Goal: Task Accomplishment & Management: Use online tool/utility

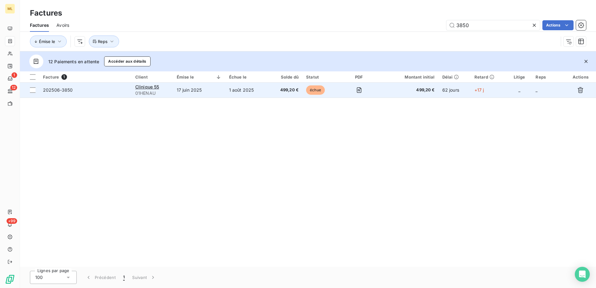
type input "3850"
click at [117, 93] on td "202506-3850" at bounding box center [85, 90] width 92 height 15
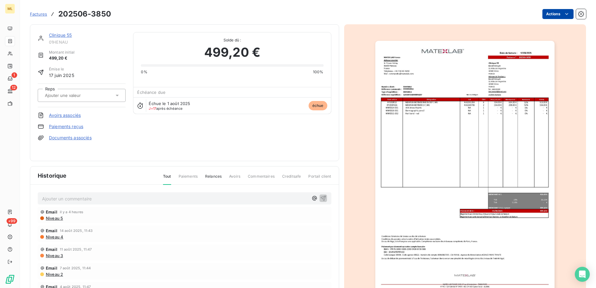
click at [558, 16] on html "ML 1 12 +99 Factures 202506-3850 Actions Clinique 55 01HENAU Montant initial 49…" at bounding box center [298, 144] width 596 height 288
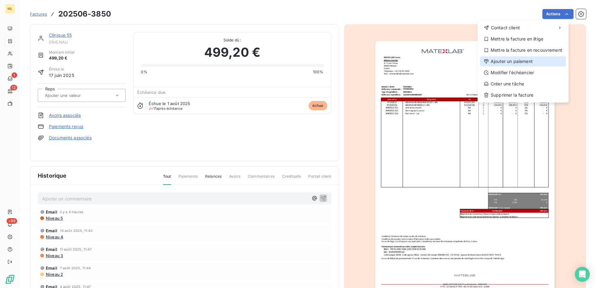
click at [522, 63] on div "Ajouter un paiement" at bounding box center [523, 61] width 86 height 10
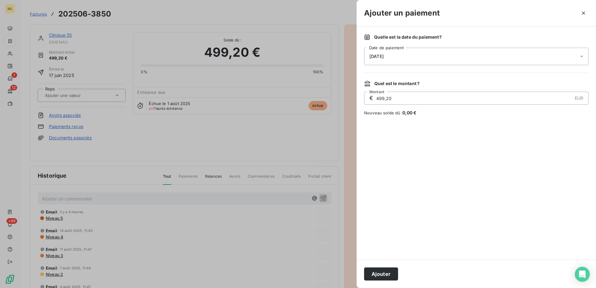
click at [417, 56] on div "[DATE]" at bounding box center [476, 56] width 224 height 17
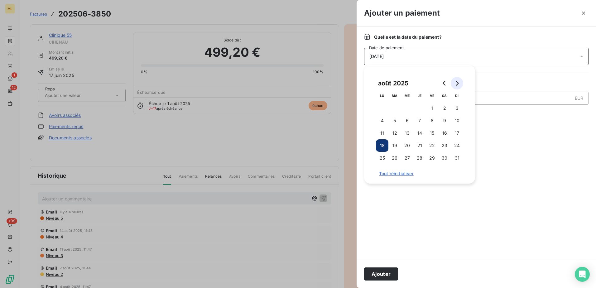
click at [456, 87] on button "Go to next month" at bounding box center [456, 83] width 12 height 12
click at [454, 108] on button "7" at bounding box center [456, 108] width 12 height 12
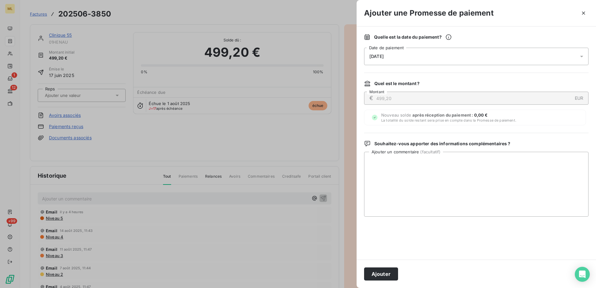
click at [536, 147] on div "Souhaitez-vous apporter des informations complémentaires ? Ajouter un commentai…" at bounding box center [476, 178] width 224 height 76
click at [550, 55] on div "[DATE]" at bounding box center [476, 56] width 224 height 17
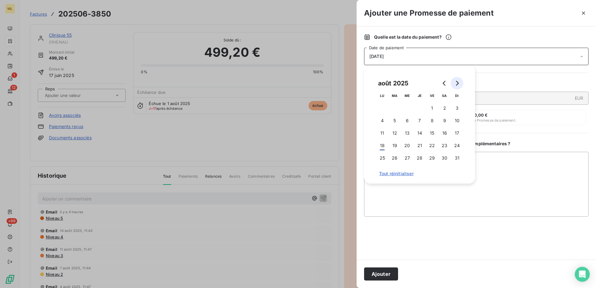
click at [457, 86] on button "Go to next month" at bounding box center [456, 83] width 12 height 12
click at [433, 106] on button "5" at bounding box center [432, 108] width 12 height 12
click at [447, 202] on textarea "Ajouter un commentaire ( facultatif )" at bounding box center [476, 184] width 224 height 65
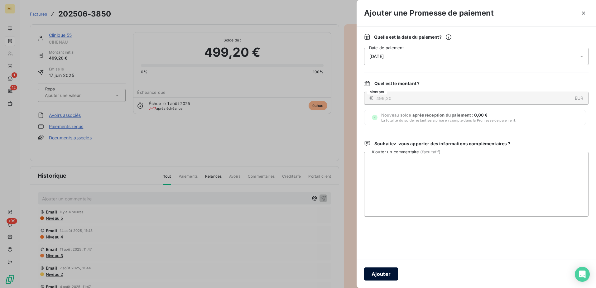
click at [380, 275] on button "Ajouter" at bounding box center [381, 273] width 34 height 13
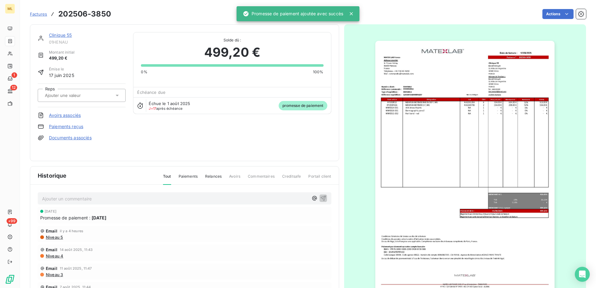
click at [157, 11] on div "Actions" at bounding box center [351, 14] width 467 height 10
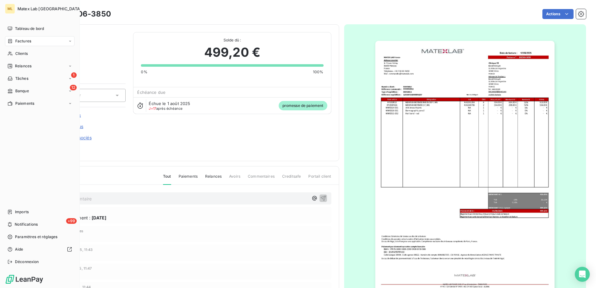
click at [17, 43] on span "Factures" at bounding box center [23, 41] width 16 height 6
